Goal: Task Accomplishment & Management: Use online tool/utility

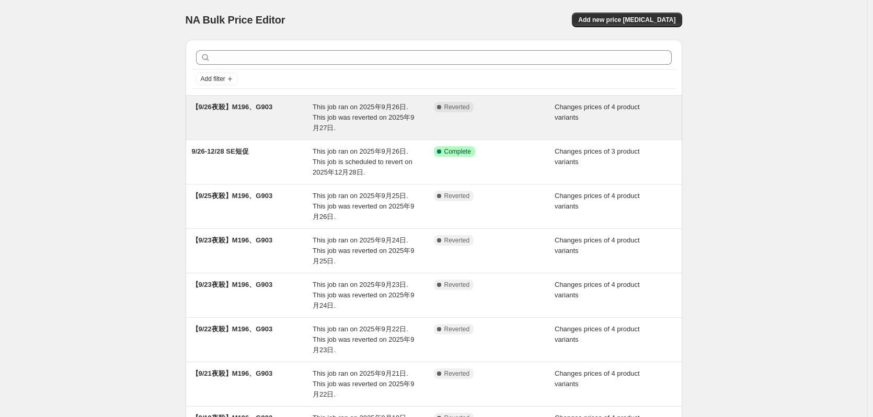
click at [399, 110] on span "This job ran on 2025年9月26日. This job was reverted on 2025年9月27日." at bounding box center [363, 117] width 101 height 29
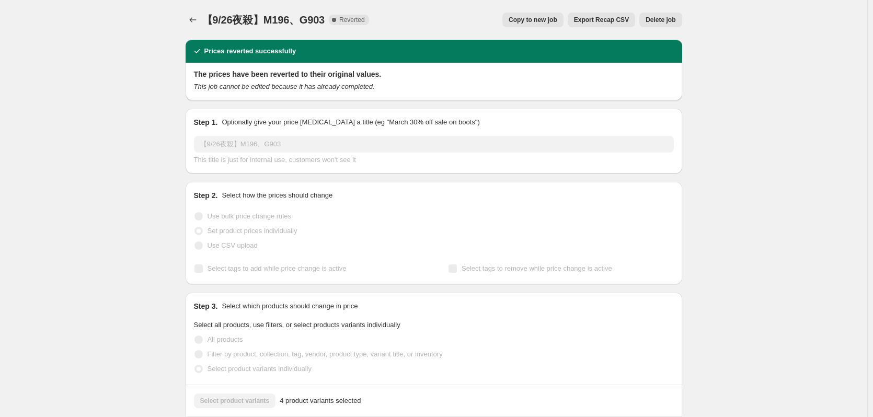
click at [536, 19] on span "Copy to new job" at bounding box center [533, 20] width 49 height 8
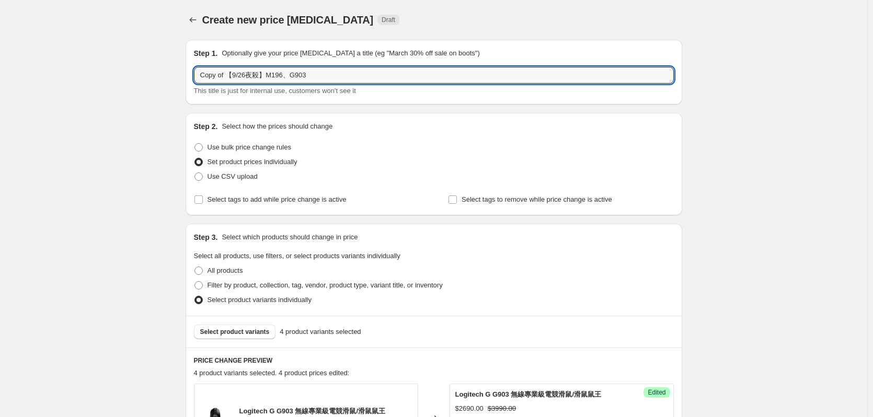
drag, startPoint x: 233, startPoint y: 72, endPoint x: 189, endPoint y: 70, distance: 43.9
click at [189, 70] on div "Step 1. Optionally give your price [MEDICAL_DATA] a title (eg "March 30% off sa…" at bounding box center [434, 72] width 497 height 65
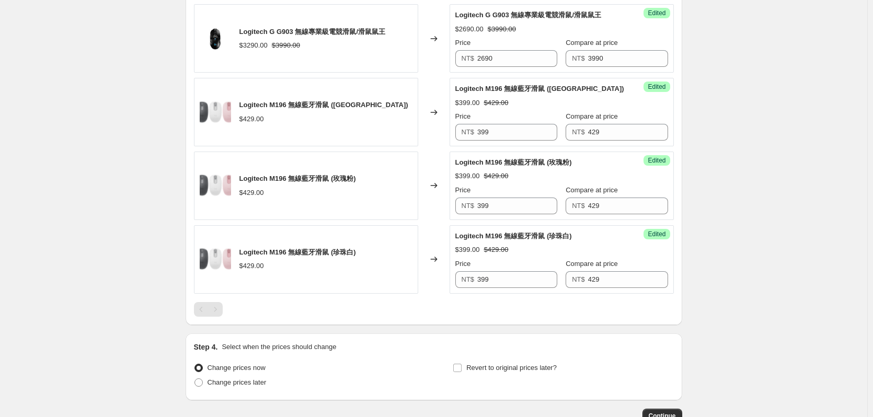
scroll to position [450, 0]
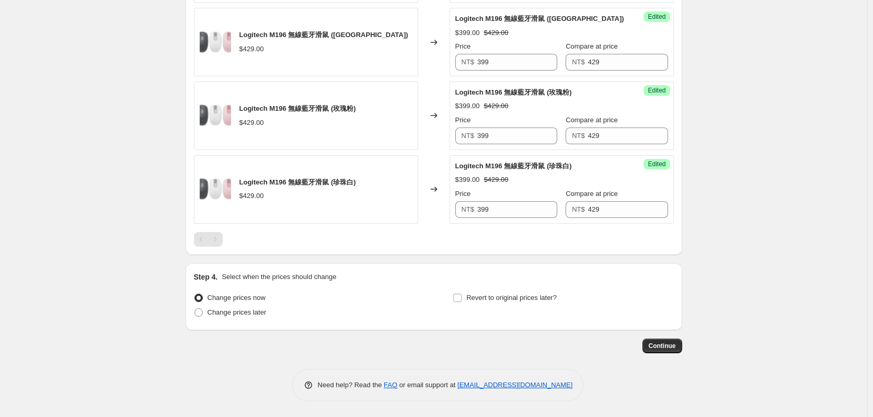
type input "【9/28夜殺】M196、G903"
click at [235, 327] on div "Step 4. Select when the prices should change Change prices now Change prices la…" at bounding box center [434, 296] width 497 height 67
click at [239, 311] on span "Change prices later" at bounding box center [237, 312] width 59 height 8
click at [195, 309] on input "Change prices later" at bounding box center [194, 308] width 1 height 1
radio input "true"
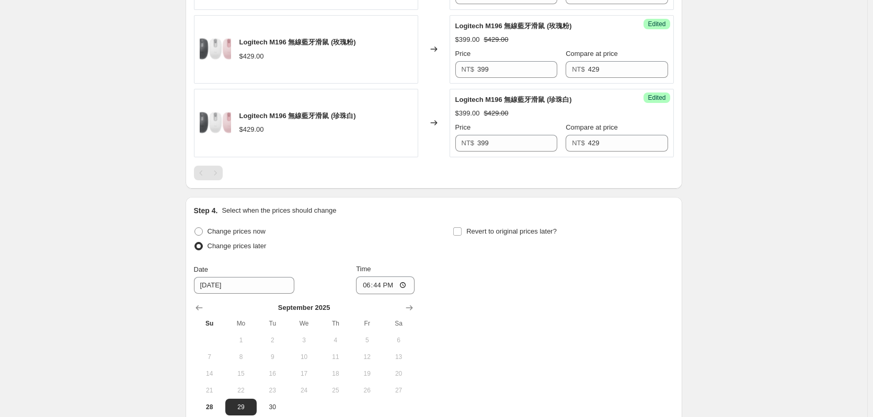
scroll to position [628, 0]
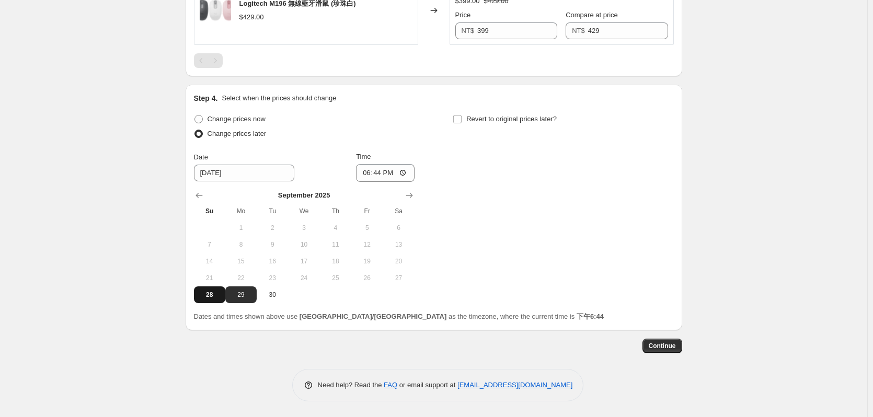
click at [211, 289] on button "28" at bounding box center [209, 295] width 31 height 17
type input "[DATE]"
click at [375, 169] on input "18:44" at bounding box center [385, 173] width 59 height 18
type input "21:00"
drag, startPoint x: 465, startPoint y: 127, endPoint x: 478, endPoint y: 120, distance: 14.7
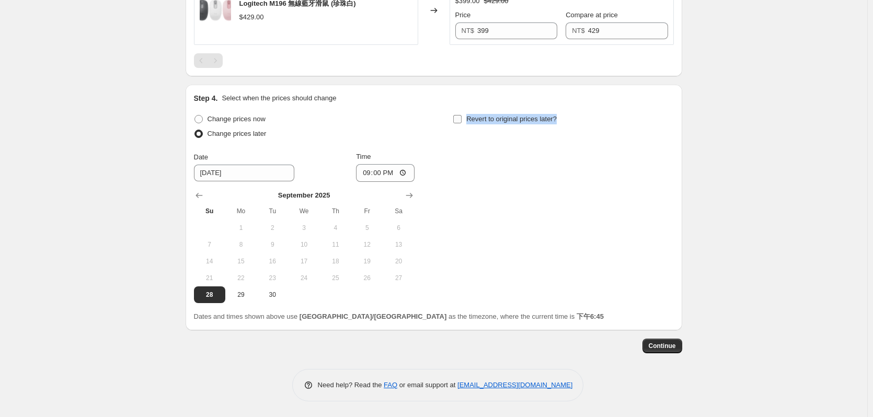
click at [465, 126] on div "Revert to original prices later?" at bounding box center [563, 127] width 221 height 31
click at [480, 119] on span "Revert to original prices later?" at bounding box center [511, 119] width 90 height 8
click at [462, 119] on input "Revert to original prices later?" at bounding box center [457, 119] width 8 height 8
checkbox input "true"
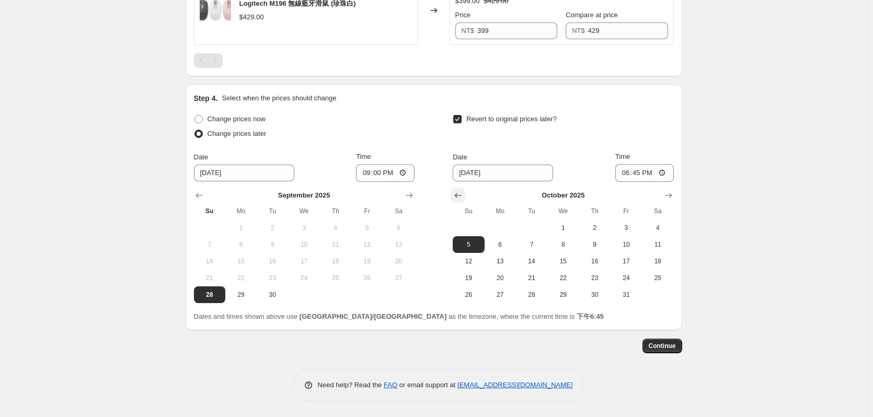
click at [456, 192] on icon "Show previous month, September 2025" at bounding box center [458, 195] width 10 height 10
click at [498, 299] on button "29" at bounding box center [500, 295] width 31 height 17
type input "[DATE]"
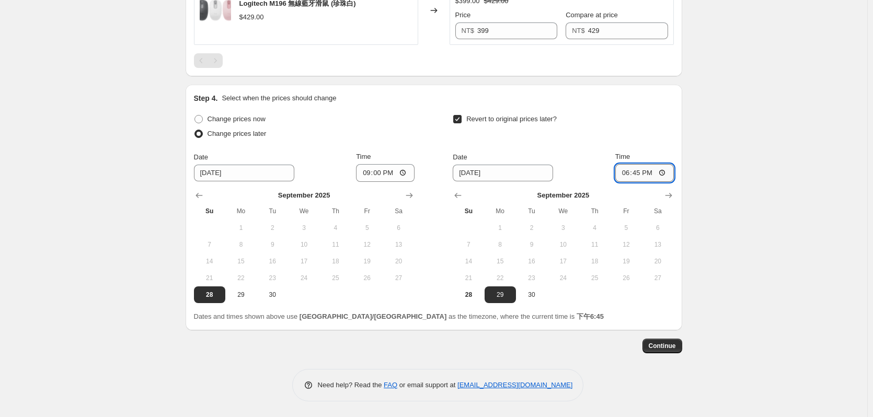
click at [640, 177] on input "18:45" at bounding box center [644, 173] width 59 height 18
click at [661, 169] on input "20:00" at bounding box center [644, 173] width 59 height 18
type input "08:00"
click at [672, 346] on span "Continue" at bounding box center [662, 346] width 27 height 8
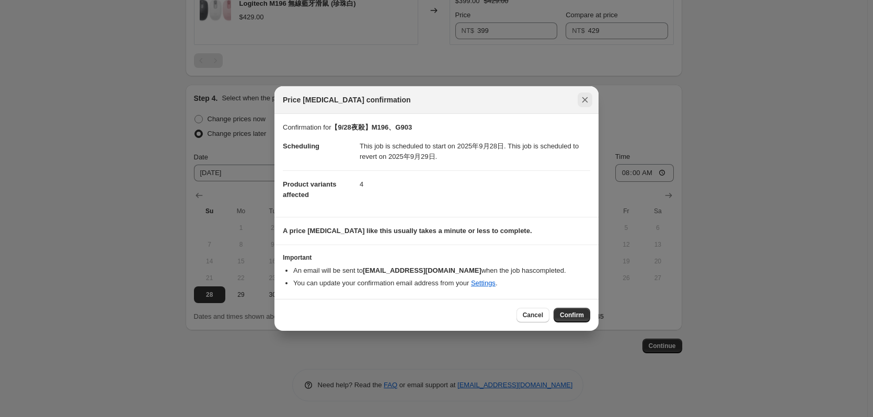
click at [588, 103] on icon "Close" at bounding box center [585, 100] width 10 height 10
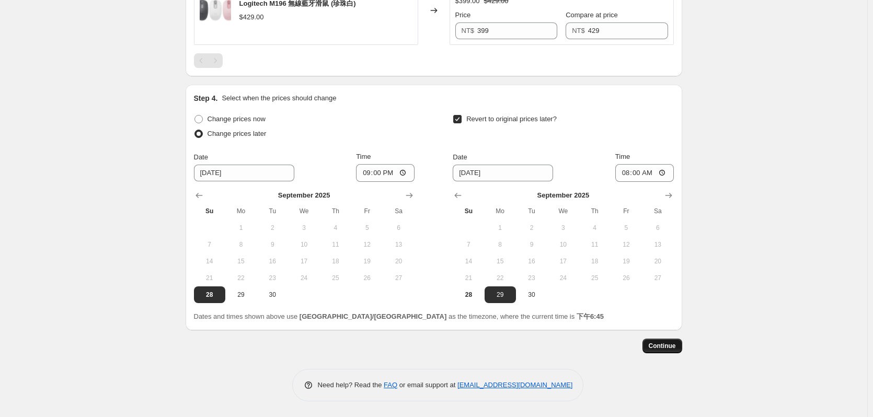
click at [663, 350] on button "Continue" at bounding box center [663, 346] width 40 height 15
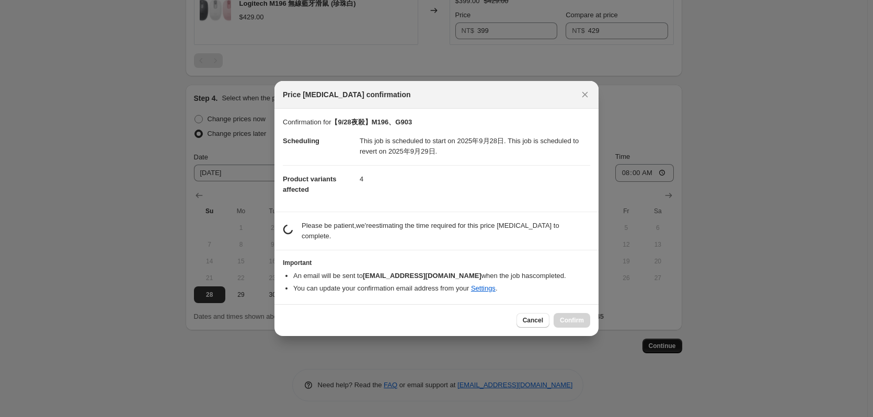
scroll to position [0, 0]
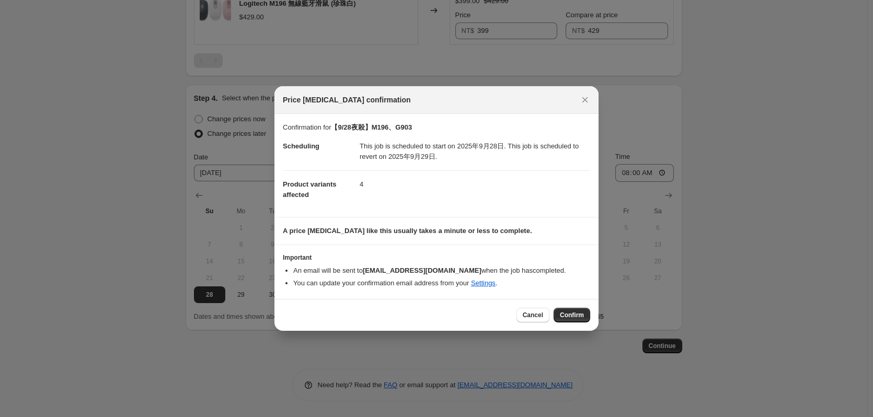
click at [578, 326] on div "Cancel Confirm" at bounding box center [436, 315] width 324 height 32
click at [567, 311] on button "Confirm" at bounding box center [572, 315] width 37 height 15
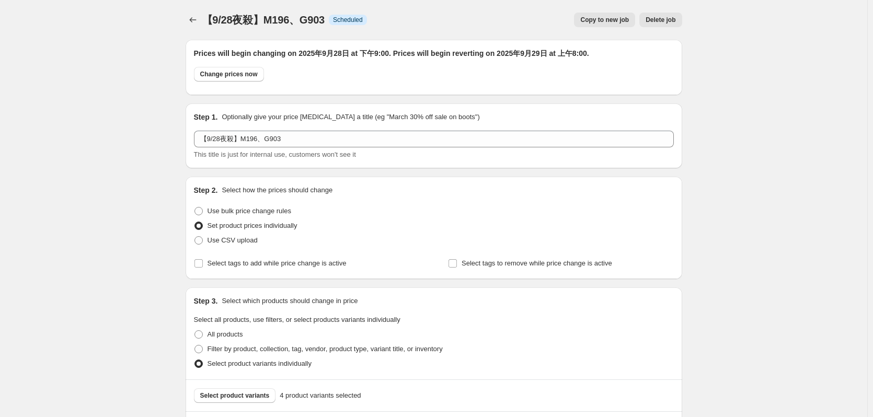
click at [616, 25] on button "Copy to new job" at bounding box center [604, 20] width 61 height 15
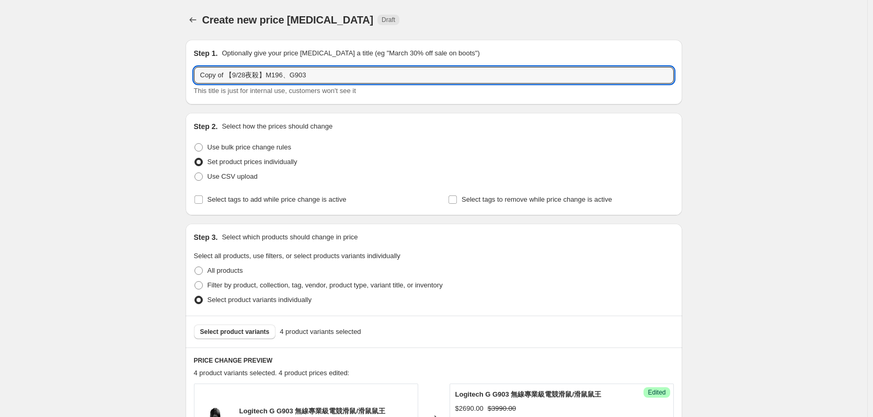
drag, startPoint x: 228, startPoint y: 73, endPoint x: 147, endPoint y: 39, distance: 88.4
click at [219, 76] on input "【9/28夜殺】M196、G903" at bounding box center [434, 75] width 480 height 17
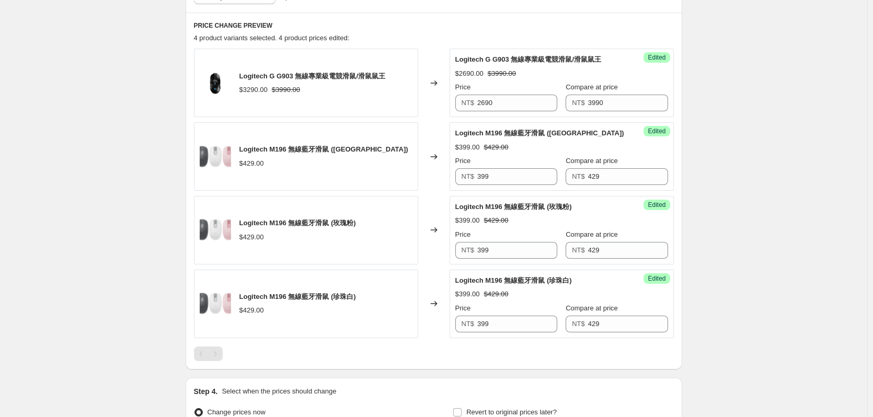
scroll to position [450, 0]
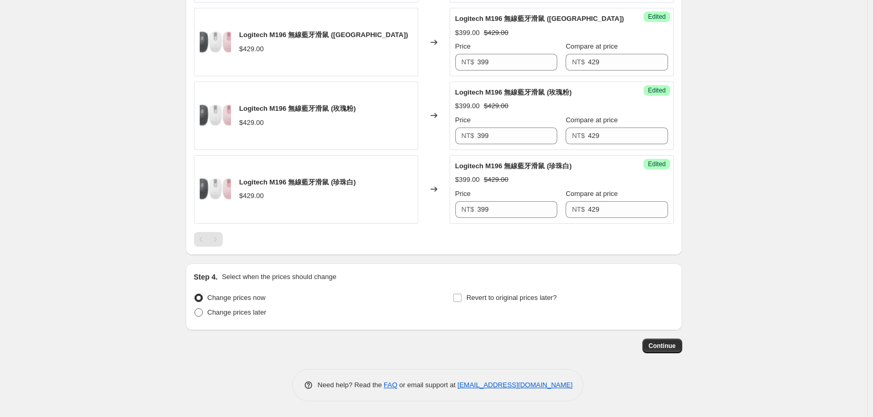
type input "【9/29夜殺】M196、G903"
click at [246, 313] on span "Change prices later" at bounding box center [237, 312] width 59 height 8
click at [195, 309] on input "Change prices later" at bounding box center [194, 308] width 1 height 1
radio input "true"
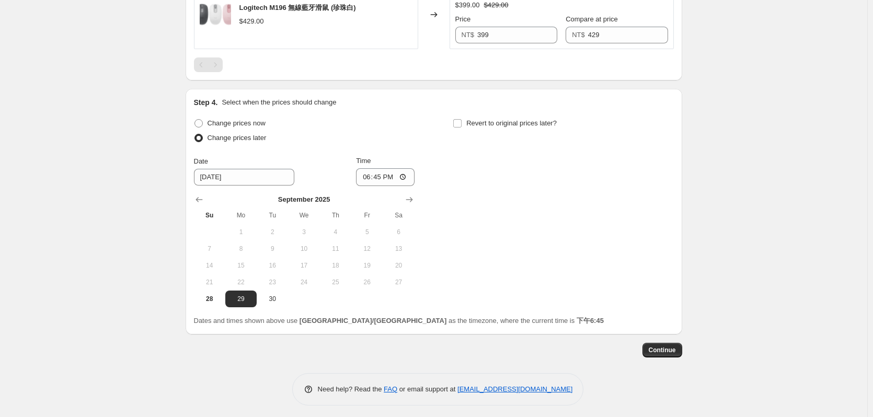
scroll to position [628, 0]
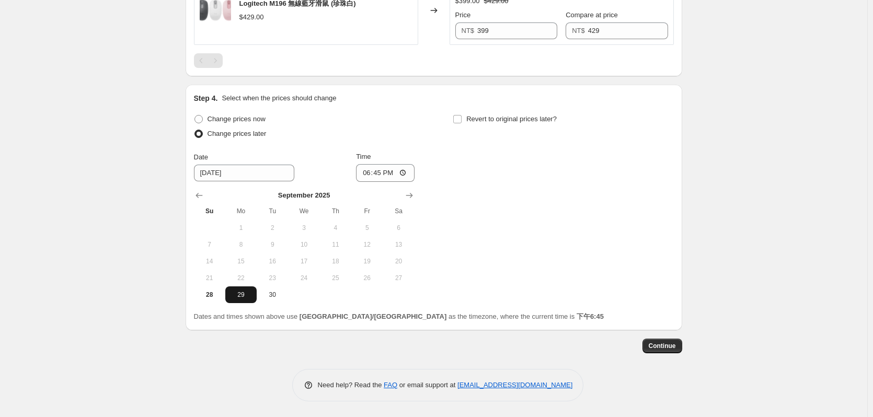
click at [237, 296] on span "29" at bounding box center [241, 295] width 23 height 8
click at [380, 176] on input "18:45" at bounding box center [385, 173] width 59 height 18
type input "21:00"
click at [471, 121] on span "Revert to original prices later?" at bounding box center [511, 119] width 90 height 8
click at [462, 121] on input "Revert to original prices later?" at bounding box center [457, 119] width 8 height 8
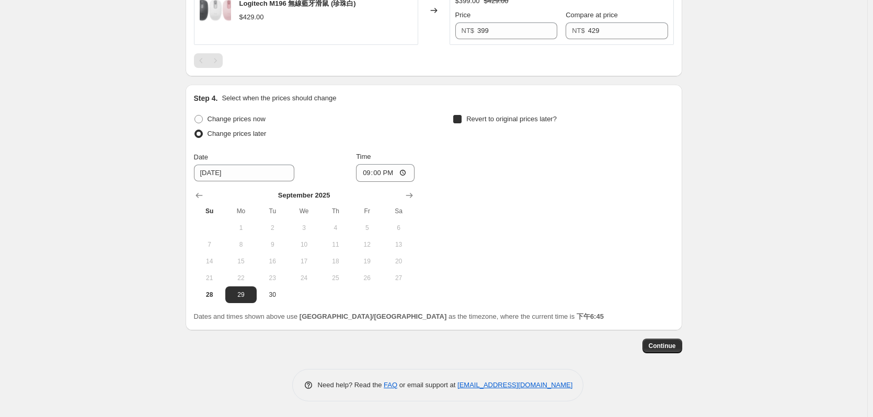
checkbox input "true"
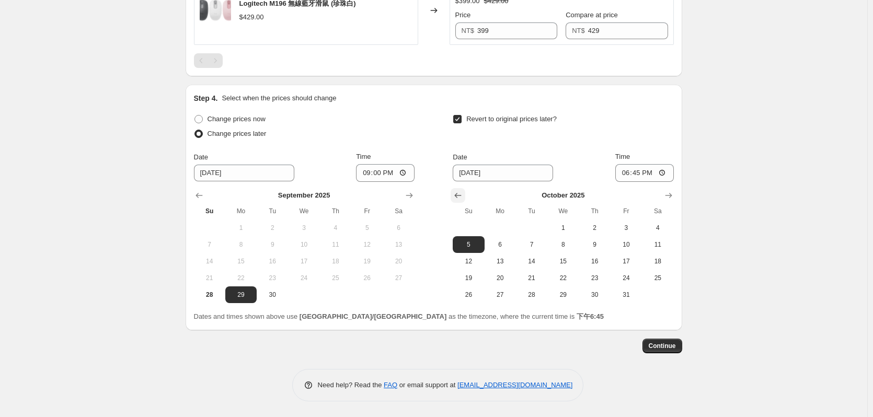
click at [458, 194] on icon "Show previous month, September 2025" at bounding box center [458, 195] width 7 height 5
click at [536, 296] on span "30" at bounding box center [531, 295] width 23 height 8
type input "[DATE]"
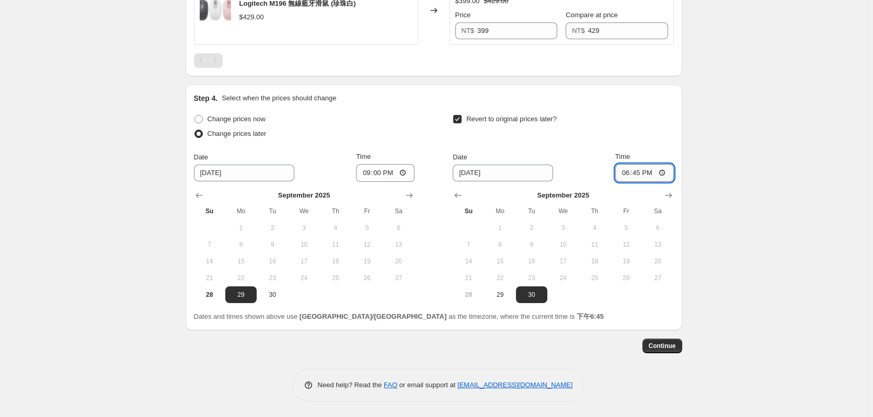
click at [636, 178] on input "18:45" at bounding box center [644, 173] width 59 height 18
click at [667, 178] on input "20:00" at bounding box center [644, 173] width 59 height 18
type input "08:00"
click at [676, 347] on span "Continue" at bounding box center [662, 346] width 27 height 8
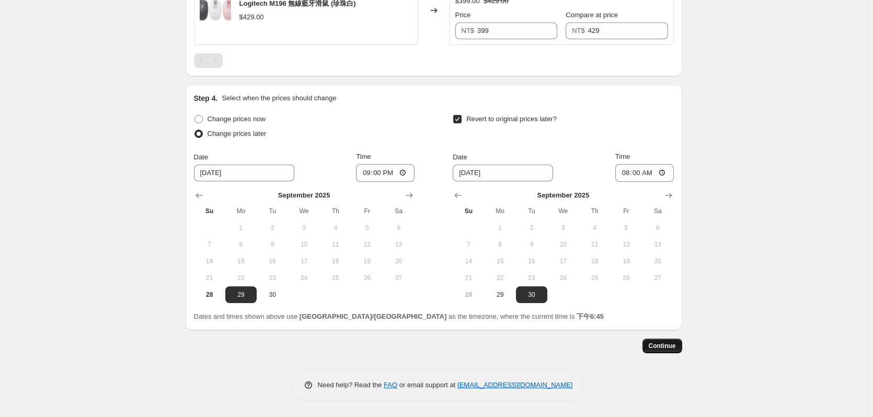
scroll to position [0, 0]
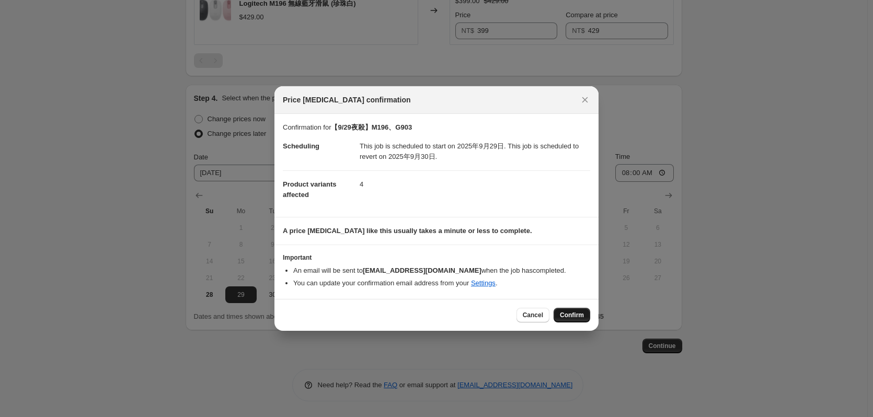
click at [579, 320] on button "Confirm" at bounding box center [572, 315] width 37 height 15
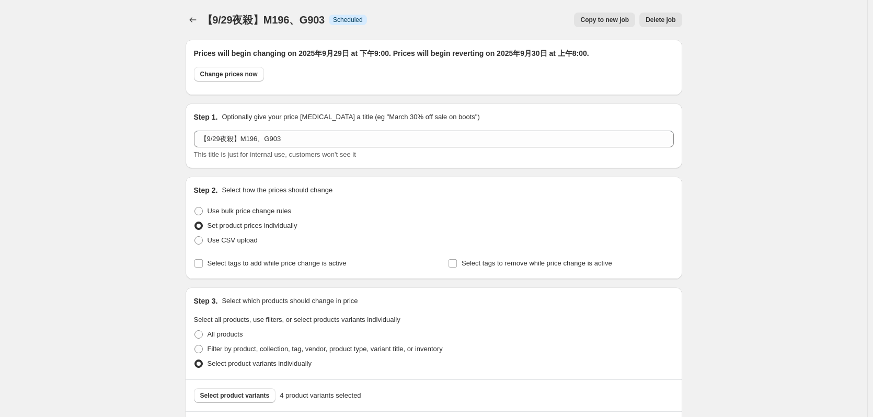
click at [202, 16] on div at bounding box center [194, 20] width 17 height 15
click at [198, 24] on icon "Price change jobs" at bounding box center [193, 20] width 10 height 10
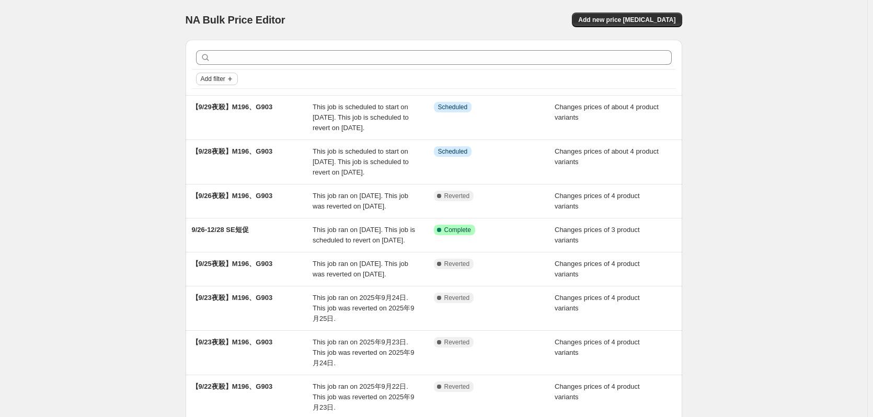
click at [225, 75] on span "Add filter" at bounding box center [213, 79] width 25 height 8
click at [223, 96] on span "Job status" at bounding box center [220, 100] width 31 height 8
click at [235, 144] on span "Complete" at bounding box center [233, 145] width 29 height 8
click at [214, 144] on input "Complete" at bounding box center [209, 145] width 8 height 8
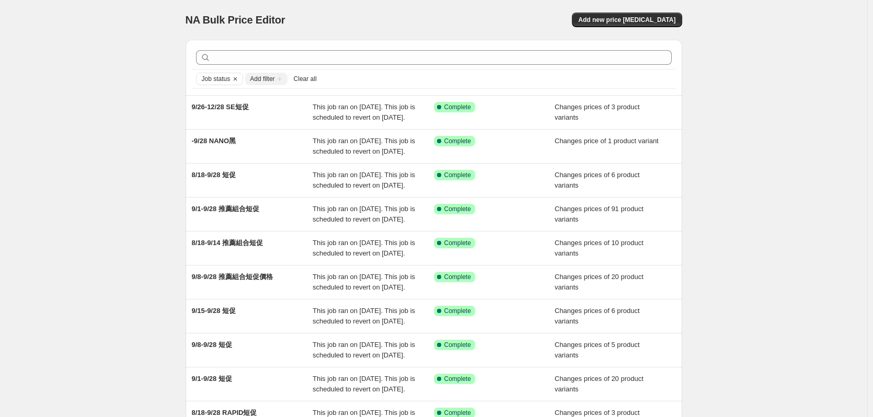
scroll to position [226, 0]
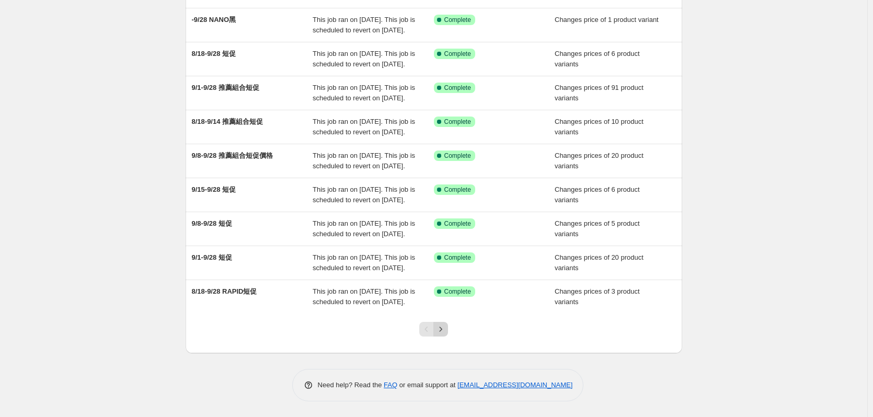
click at [444, 327] on icon "Next" at bounding box center [441, 329] width 10 height 10
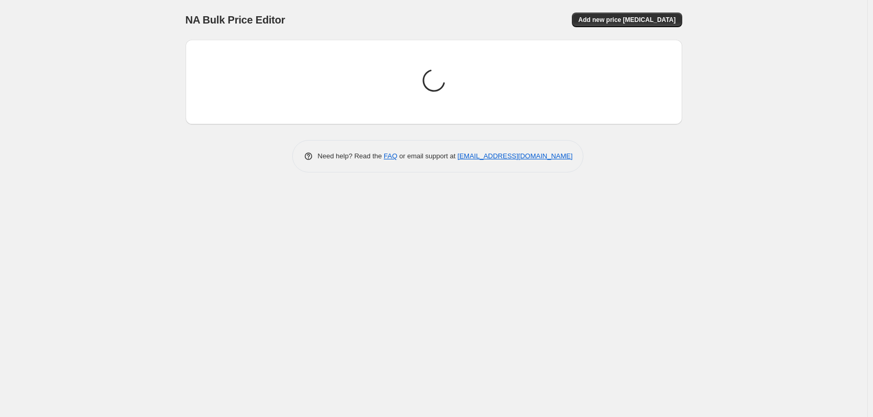
scroll to position [0, 0]
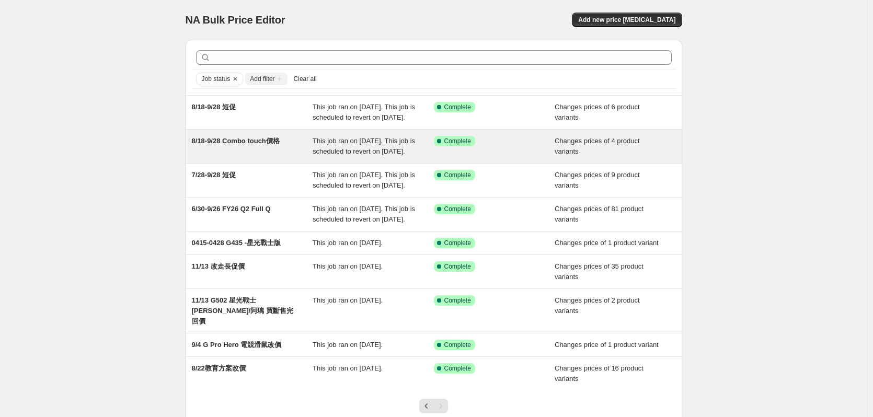
click at [446, 157] on div "Success Complete Complete" at bounding box center [494, 146] width 121 height 21
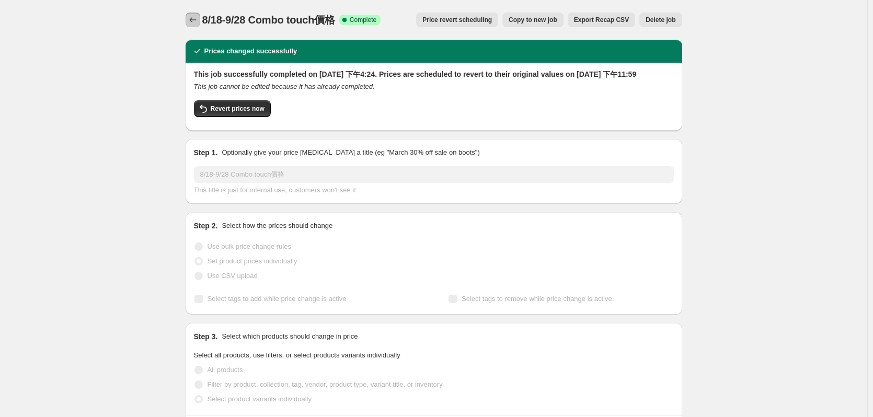
click at [197, 19] on icon "Price change jobs" at bounding box center [193, 20] width 10 height 10
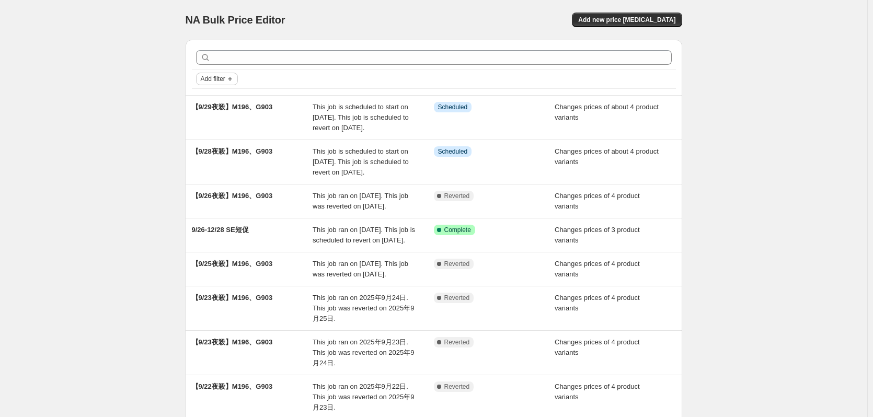
click at [215, 84] on button "Add filter" at bounding box center [217, 79] width 42 height 13
click at [227, 102] on span "Job status" at bounding box center [220, 100] width 31 height 8
click at [236, 143] on span "Complete" at bounding box center [233, 145] width 29 height 8
click at [214, 143] on input "Complete" at bounding box center [209, 145] width 8 height 8
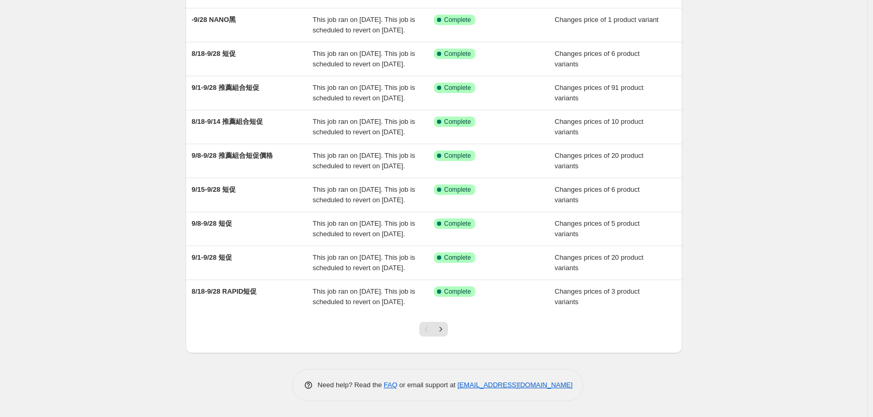
scroll to position [226, 0]
click at [446, 330] on icon "Next" at bounding box center [441, 329] width 10 height 10
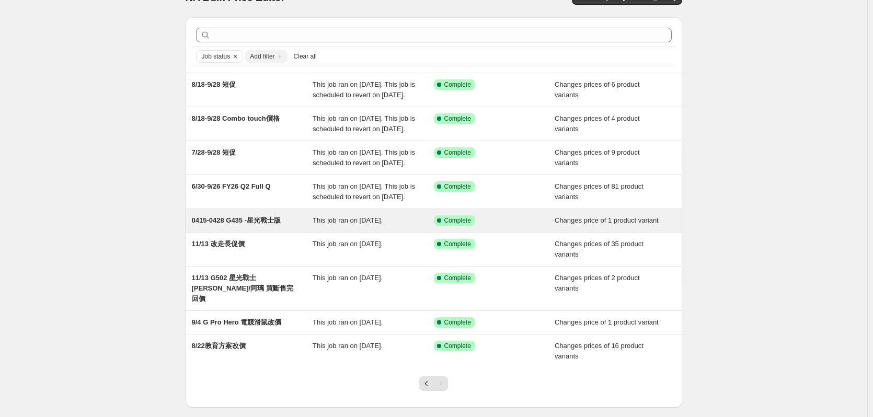
scroll to position [4, 0]
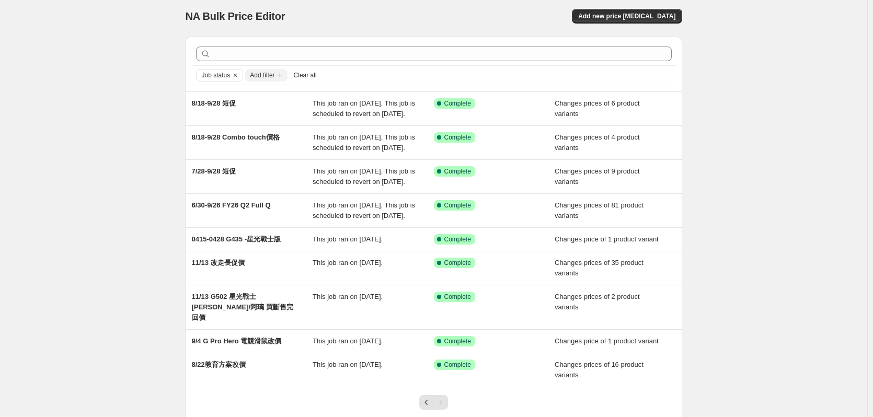
drag, startPoint x: 237, startPoint y: 234, endPoint x: 150, endPoint y: 244, distance: 87.4
click at [150, 244] on div "NA Bulk Price Editor. This page is ready NA Bulk Price Editor Add new price cha…" at bounding box center [433, 243] width 867 height 494
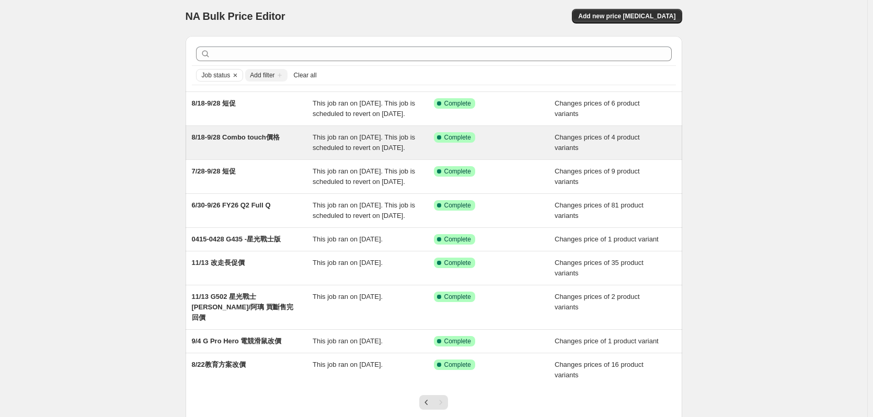
click at [264, 153] on div "8/18-9/28 Combo touch價格" at bounding box center [252, 142] width 121 height 21
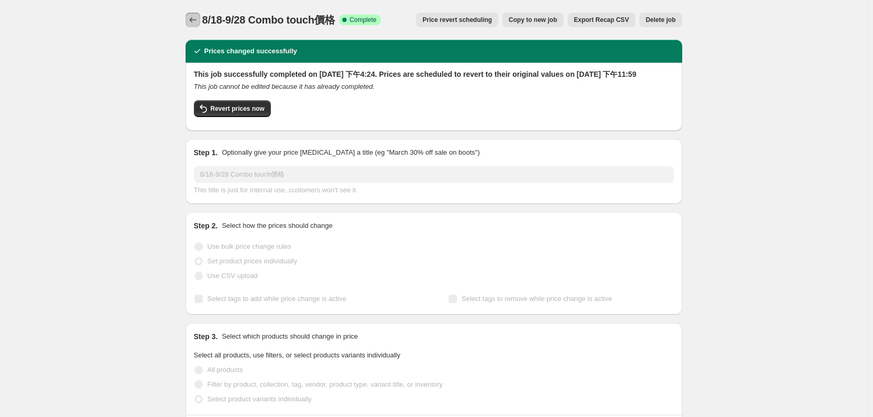
drag, startPoint x: 190, startPoint y: 20, endPoint x: 193, endPoint y: 35, distance: 15.0
click at [193, 31] on div "8/18-9/28 Combo touch價格. This page is ready 8/18-9/28 Combo touch價格 Success Com…" at bounding box center [434, 20] width 497 height 40
click at [194, 25] on icon "Price change jobs" at bounding box center [193, 20] width 10 height 10
